Goal: Information Seeking & Learning: Compare options

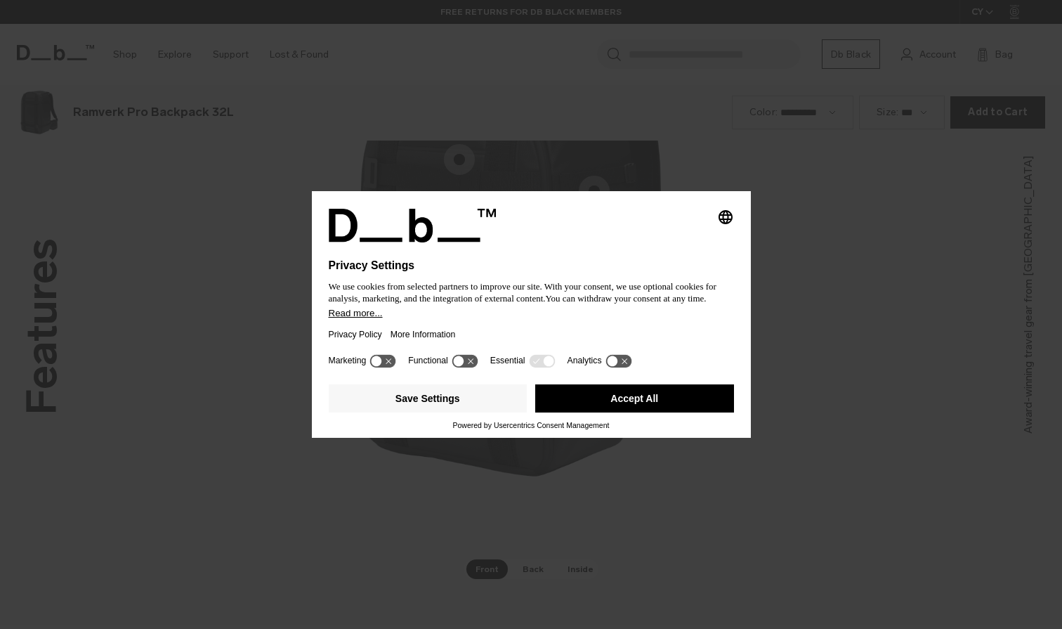
scroll to position [1886, 0]
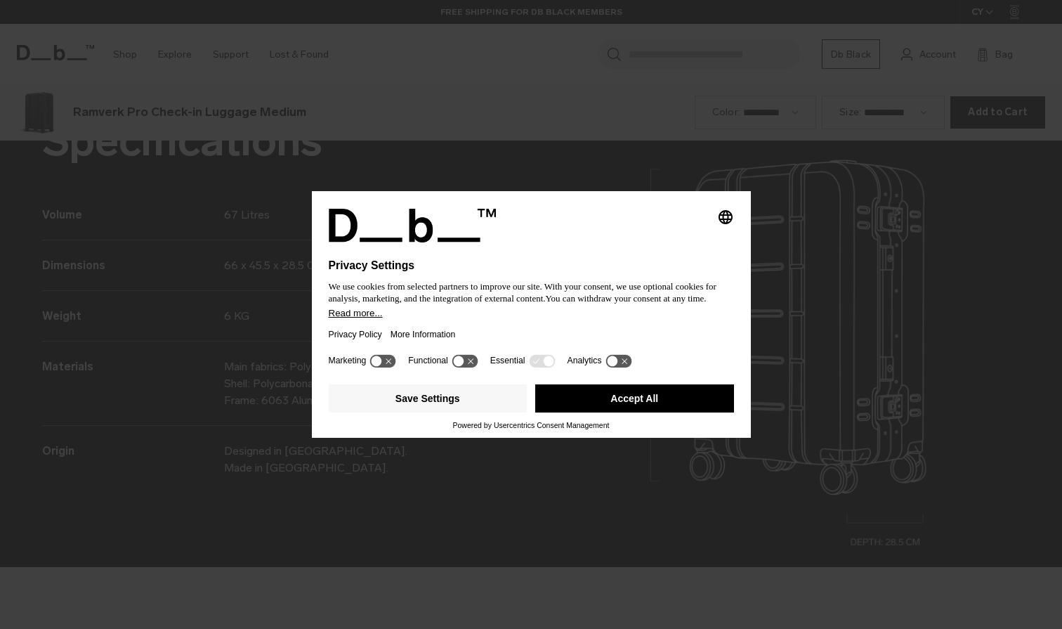
scroll to position [1886, 0]
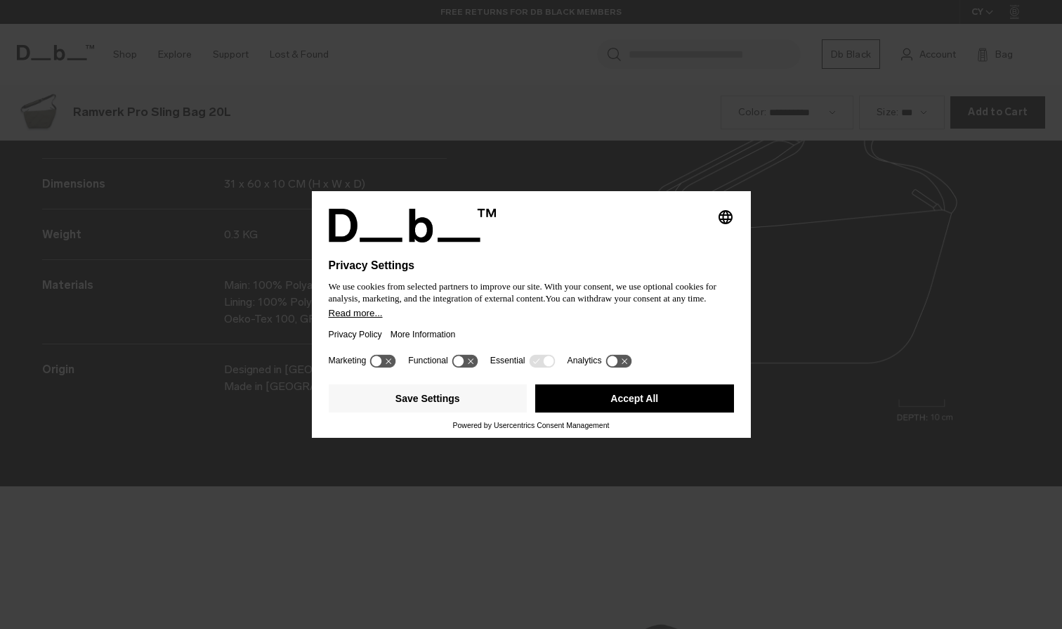
scroll to position [1886, 0]
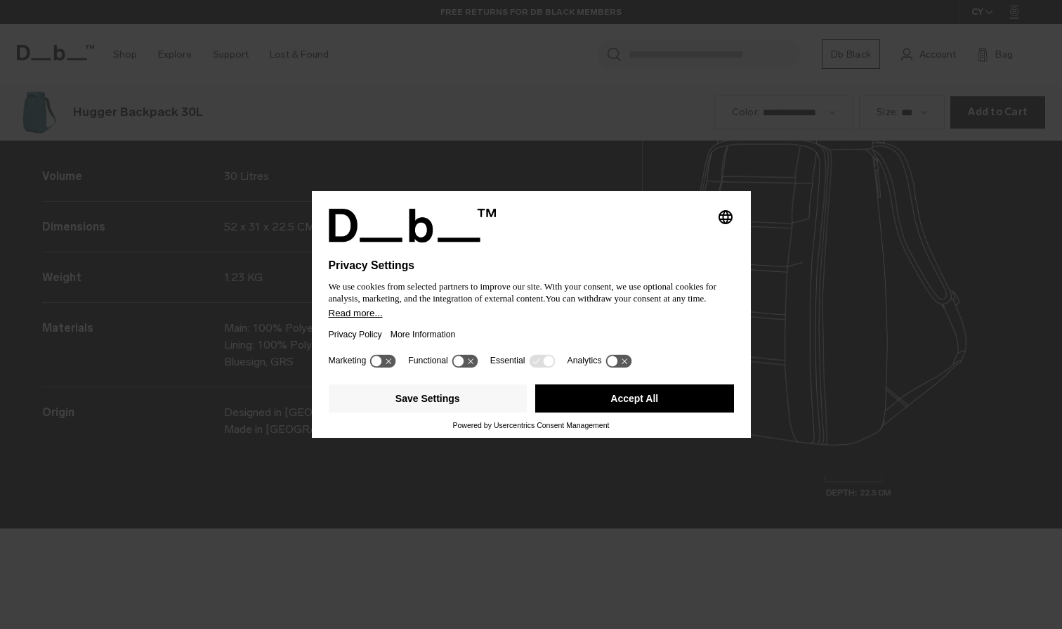
scroll to position [1886, 0]
